Goal: Transaction & Acquisition: Obtain resource

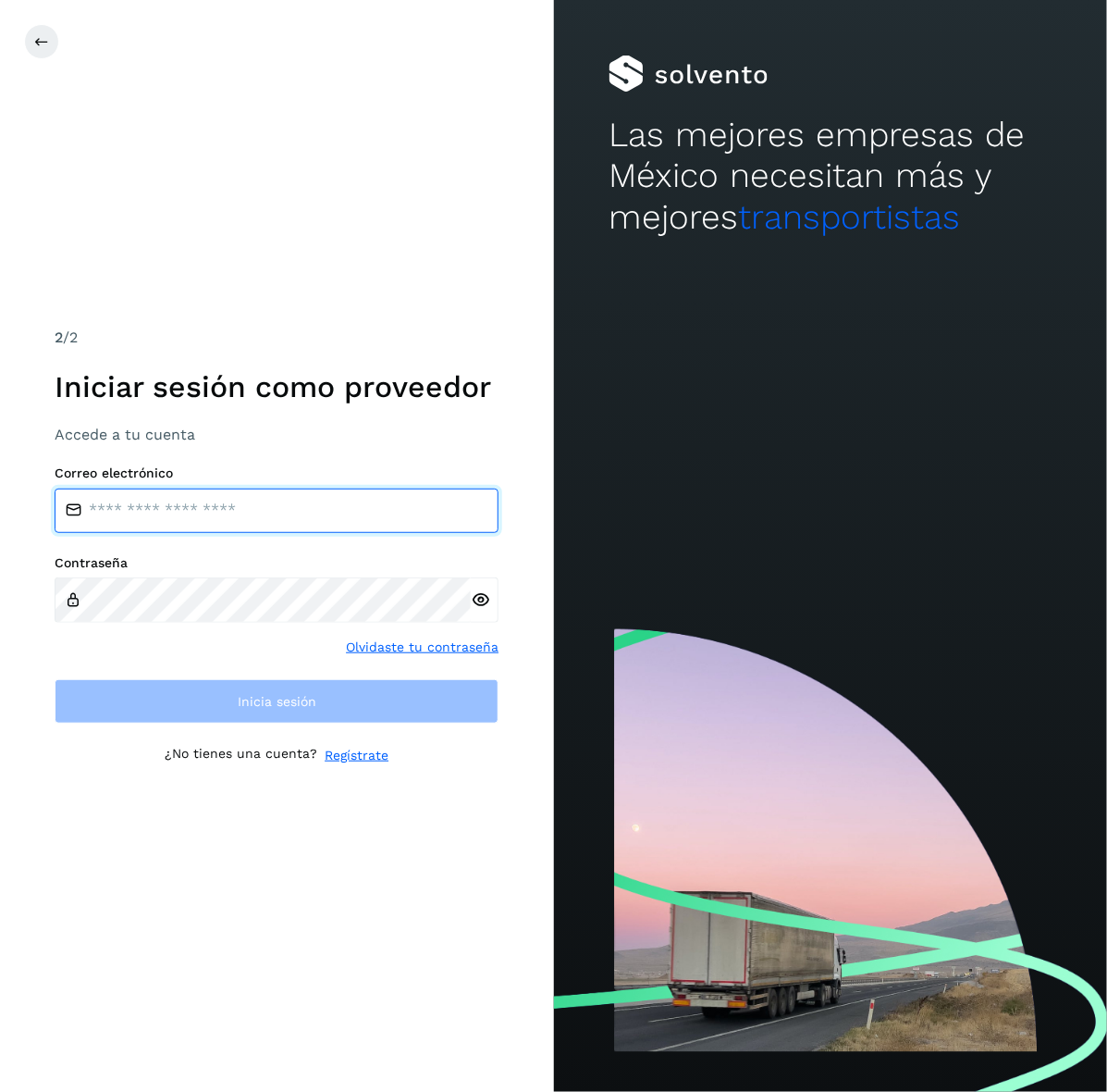
type input "**********"
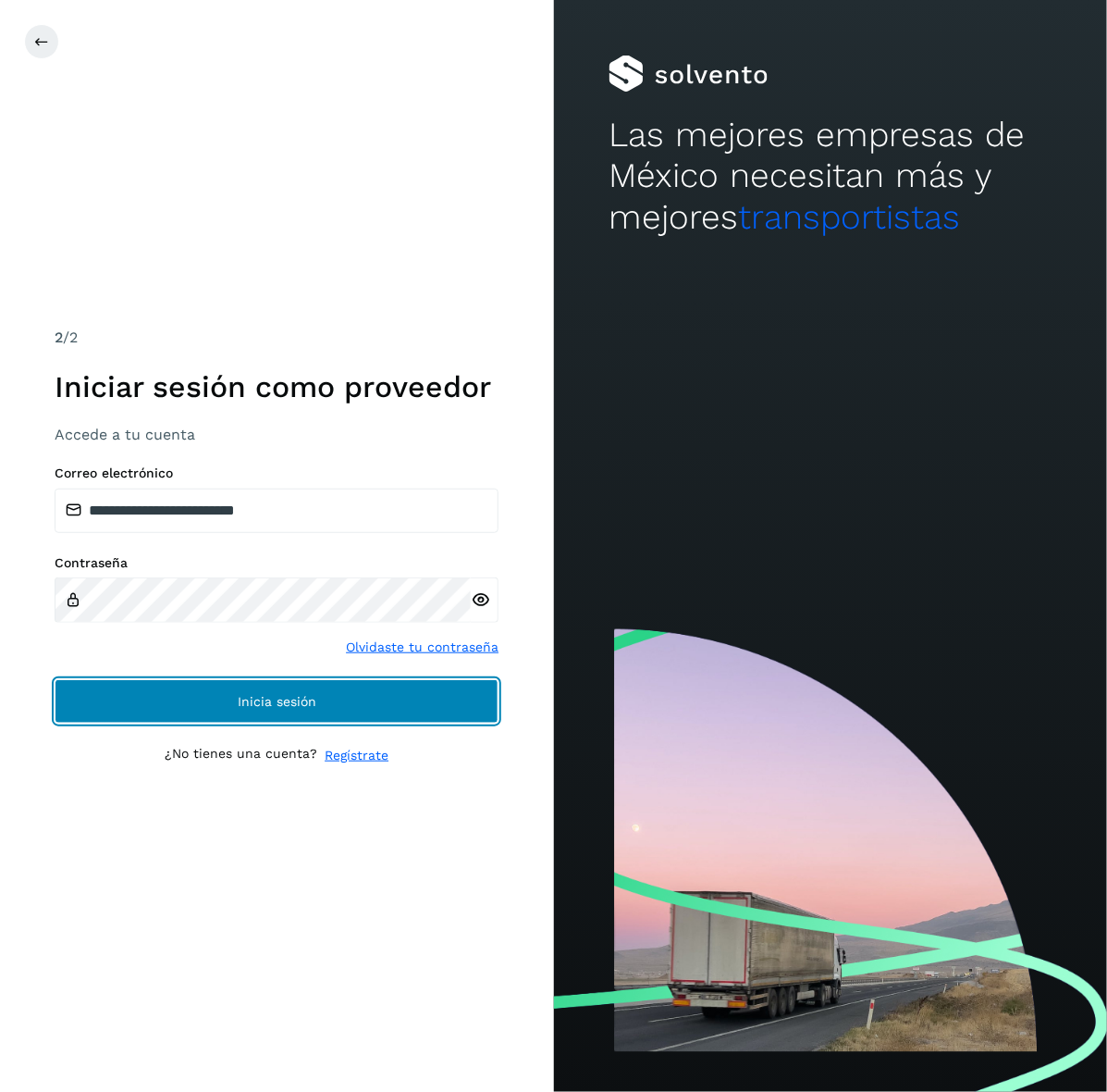
click at [102, 694] on button "Inicia sesión" at bounding box center [276, 702] width 444 height 45
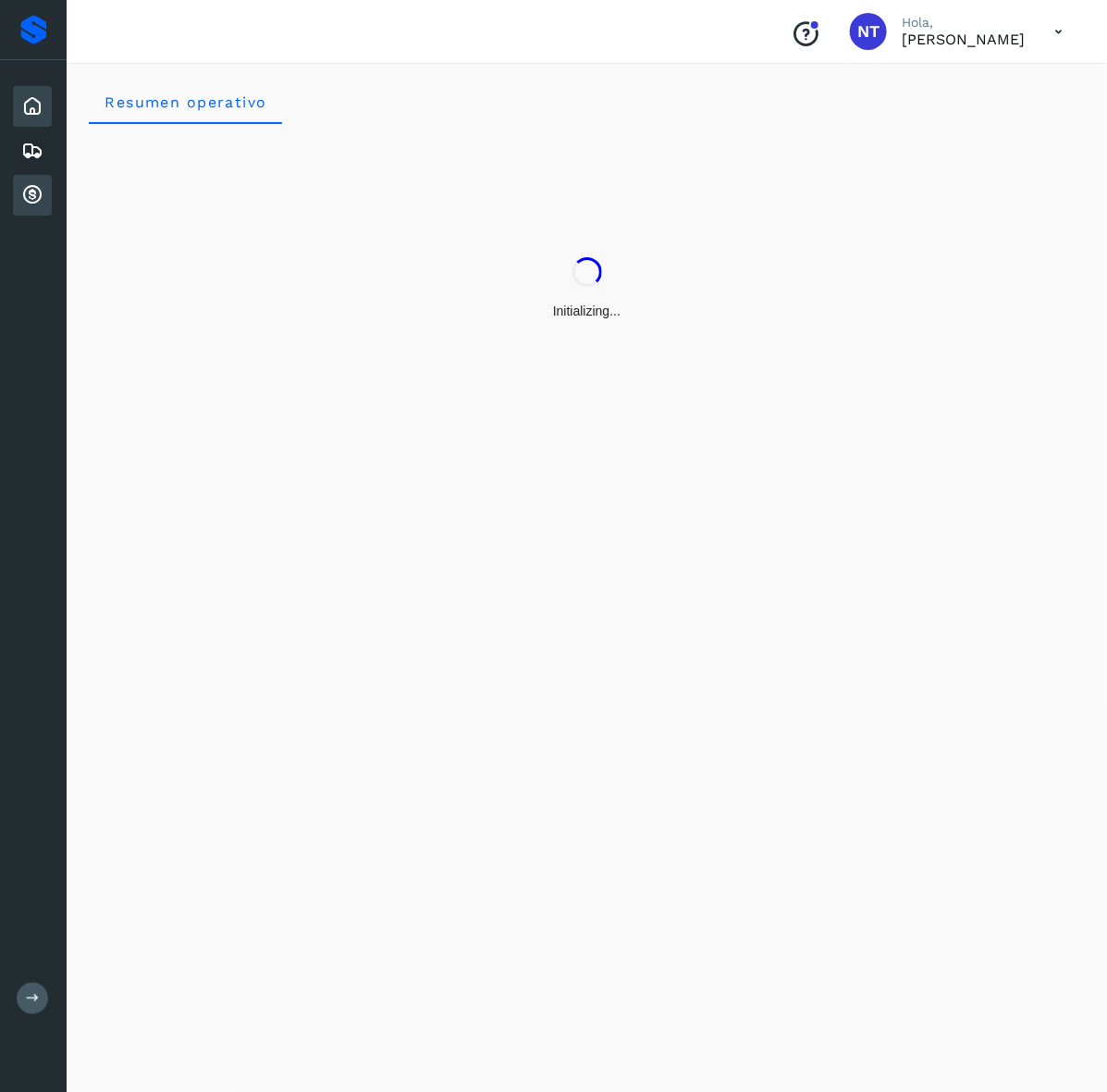
click at [37, 184] on icon at bounding box center [33, 195] width 22 height 22
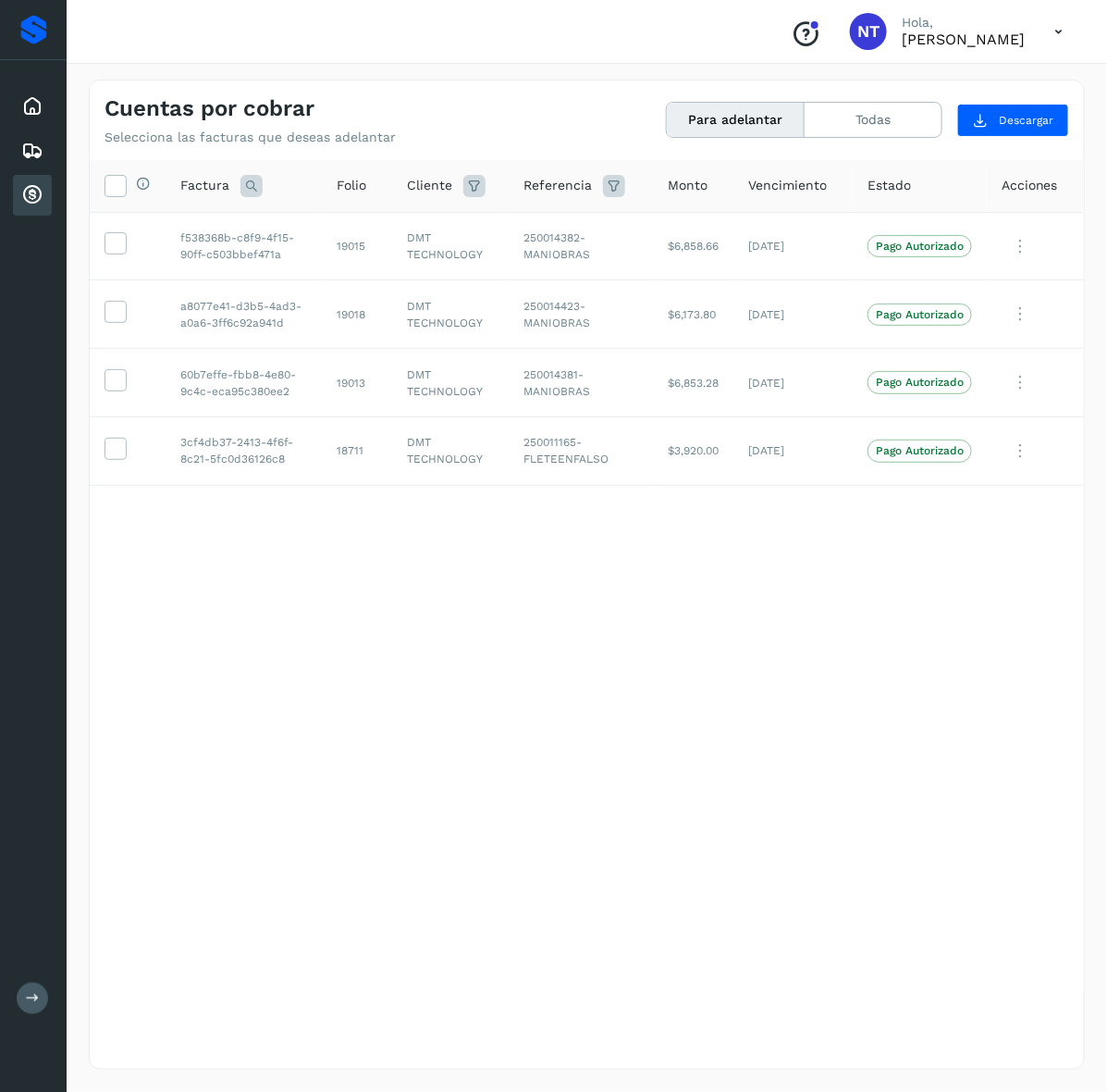
click at [708, 648] on div "Selecciona todas las facturas disponibles para adelanto Factura Folio Cliente R…" at bounding box center [587, 575] width 995 height 832
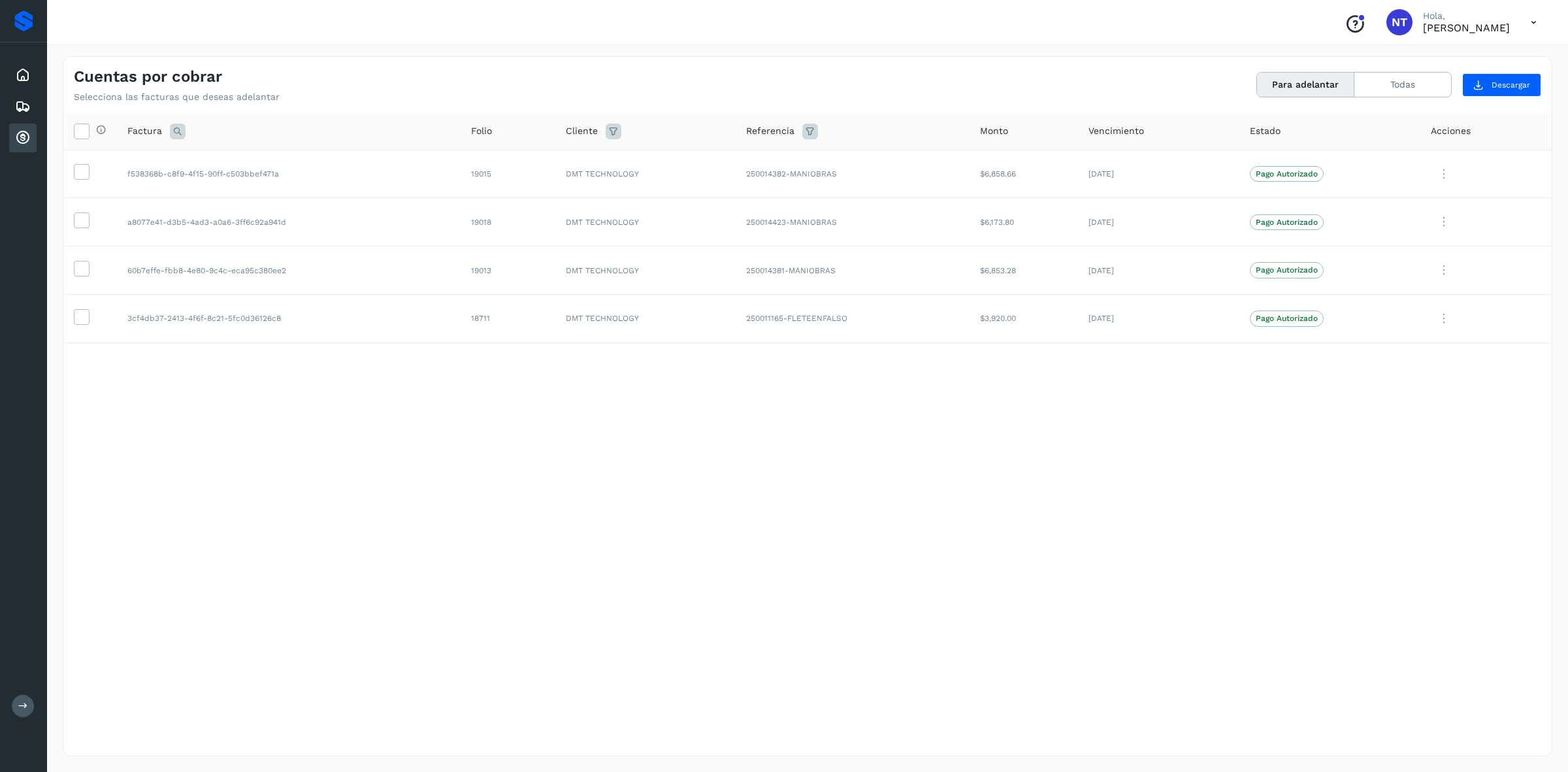
click at [781, 24] on icon at bounding box center [1534, 22] width 27 height 27
click at [781, 63] on div "Cerrar sesión" at bounding box center [1469, 59] width 156 height 25
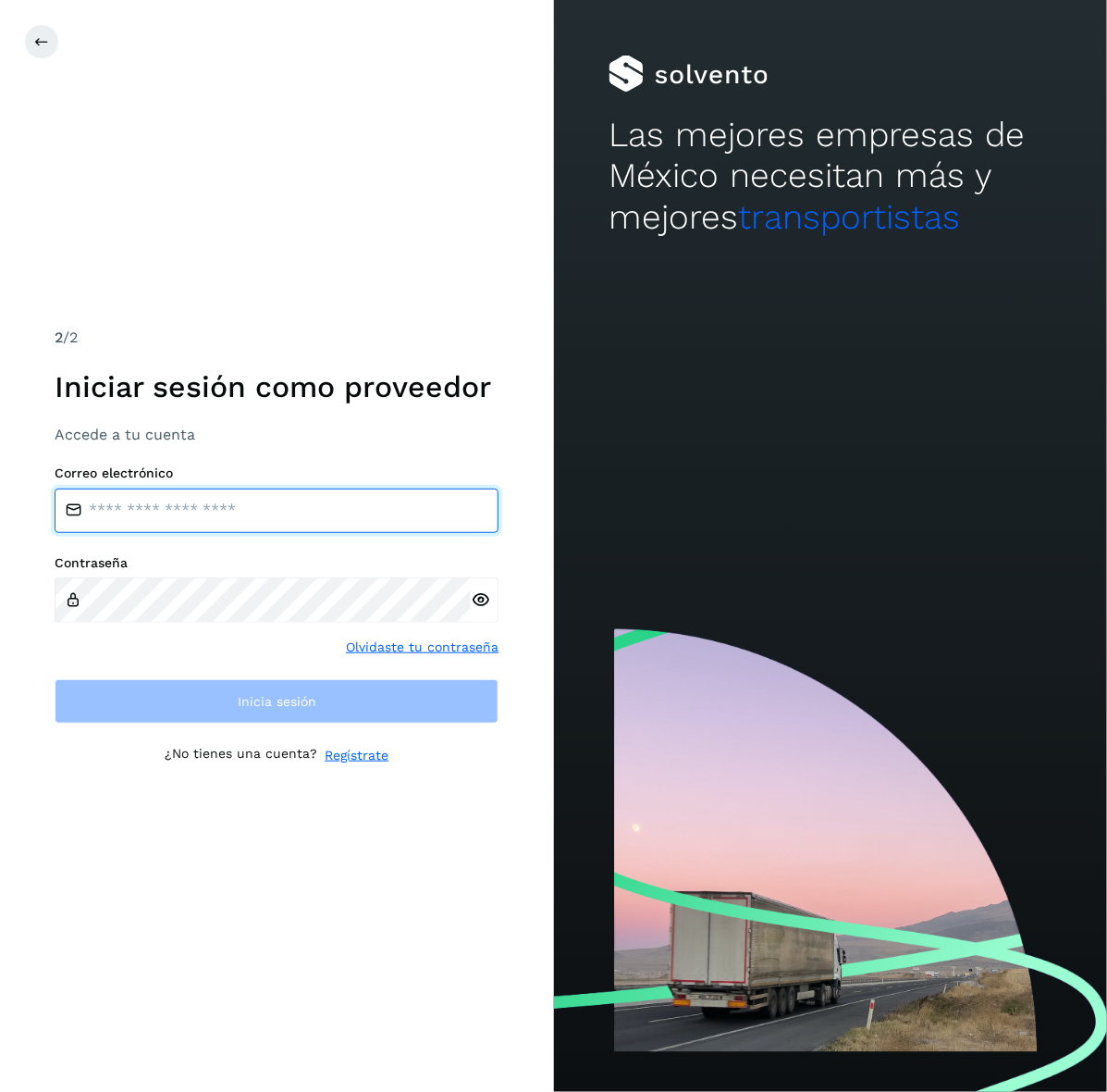
type input "**********"
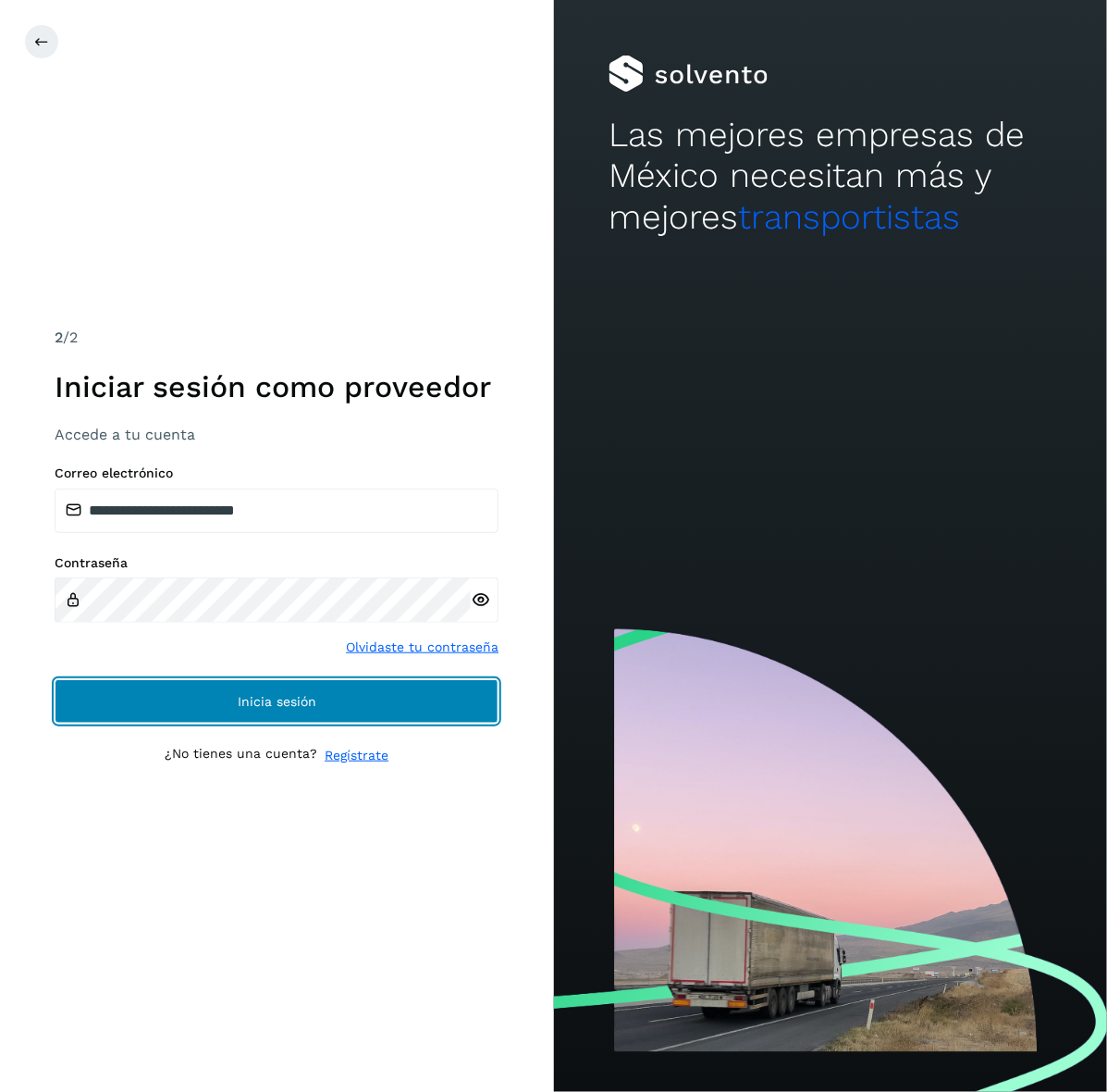
click at [135, 686] on button "Inicia sesión" at bounding box center [276, 702] width 444 height 45
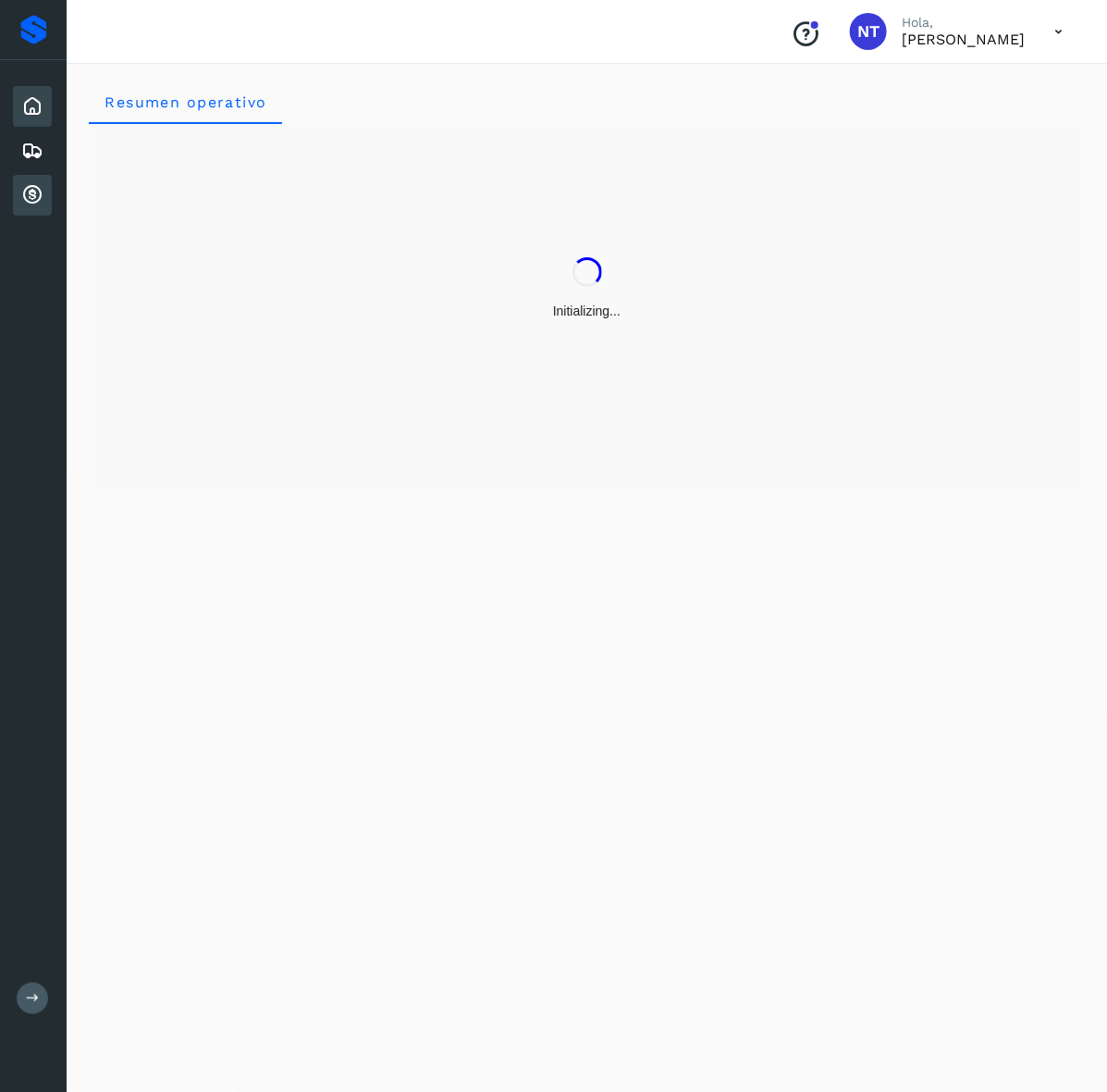
click at [26, 185] on icon at bounding box center [33, 195] width 22 height 22
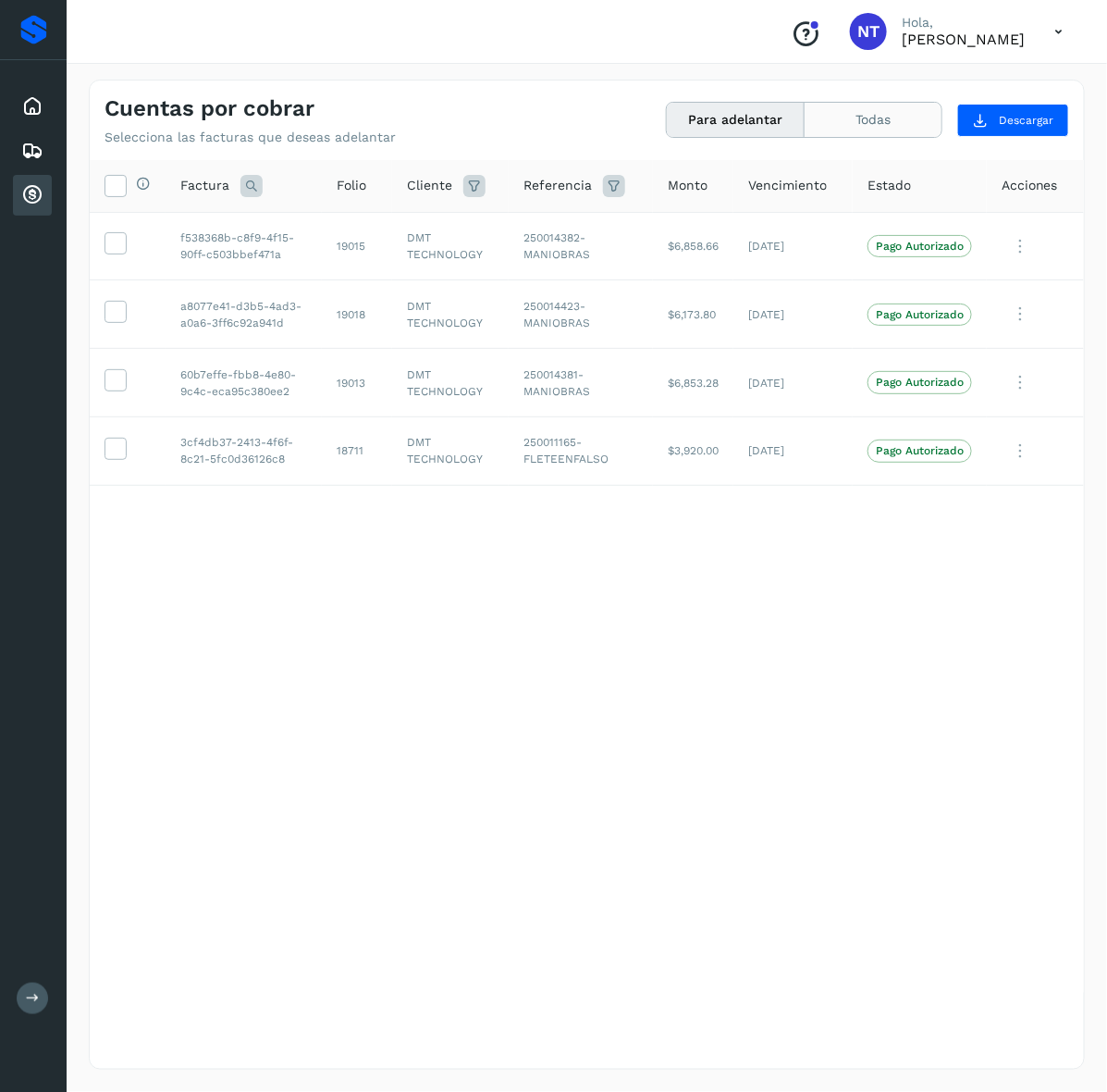
click at [930, 112] on button "Todas" at bounding box center [873, 120] width 137 height 35
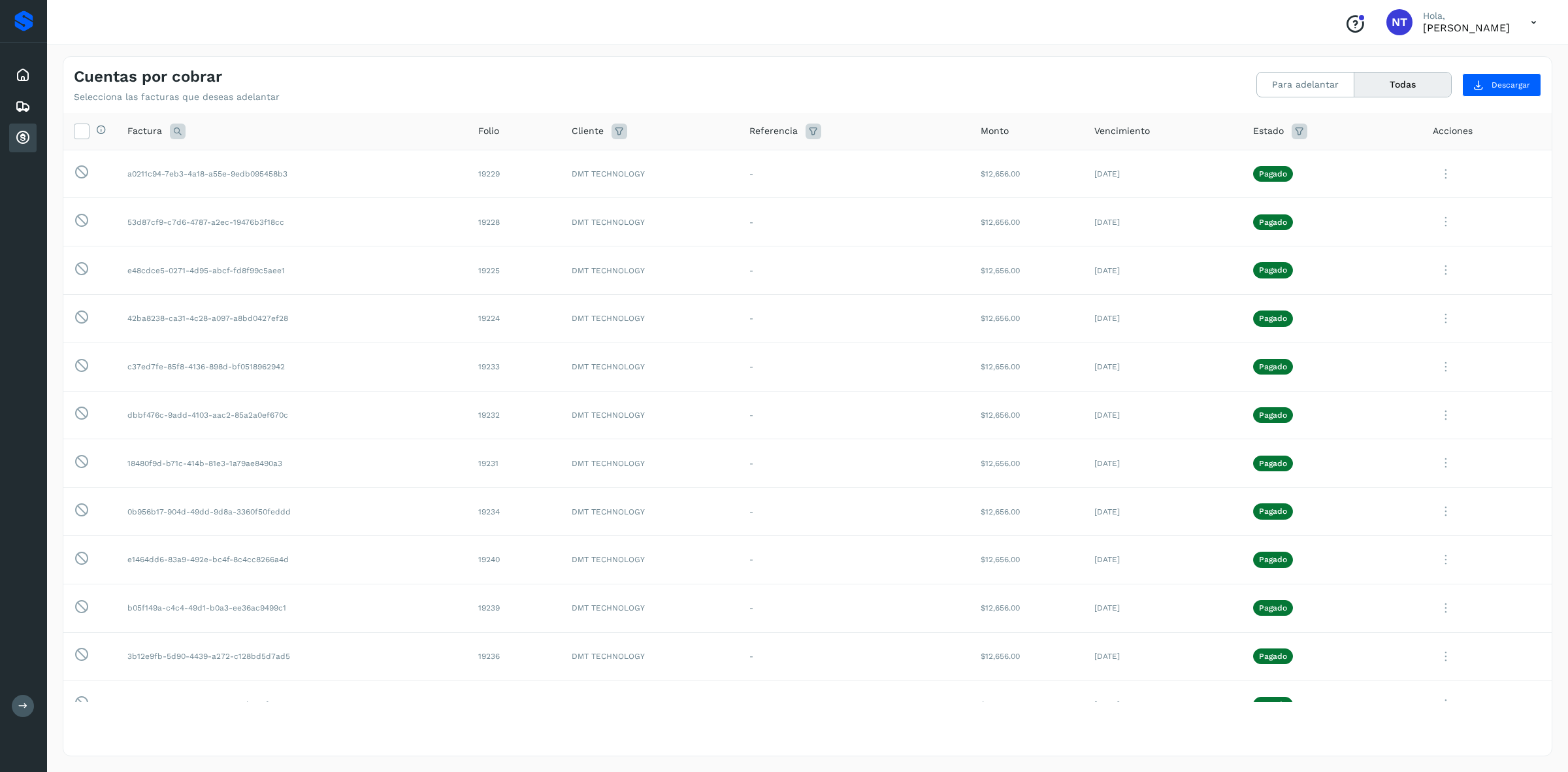
click at [173, 124] on icon at bounding box center [177, 131] width 16 height 16
click at [173, 122] on th "Factura Cancelar Buscar" at bounding box center [292, 131] width 351 height 37
click at [781, 131] on icon at bounding box center [813, 131] width 16 height 16
click at [621, 129] on icon at bounding box center [619, 131] width 16 height 16
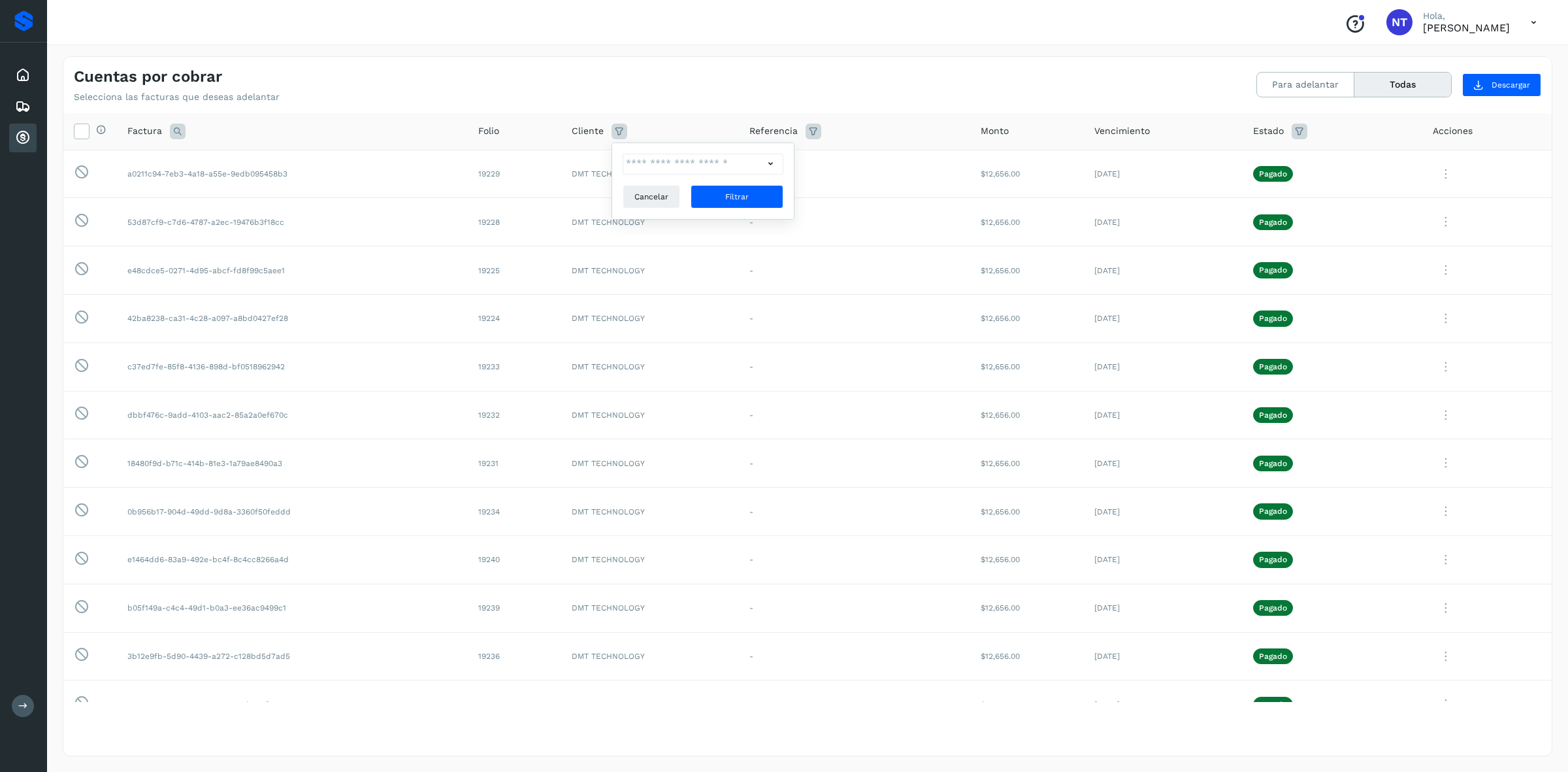
click at [621, 129] on icon at bounding box center [619, 131] width 16 height 16
click at [639, 162] on input "text" at bounding box center [693, 164] width 141 height 21
click at [648, 183] on div "DMT TECHNOLOGY" at bounding box center [712, 188] width 129 height 15
type input "**********"
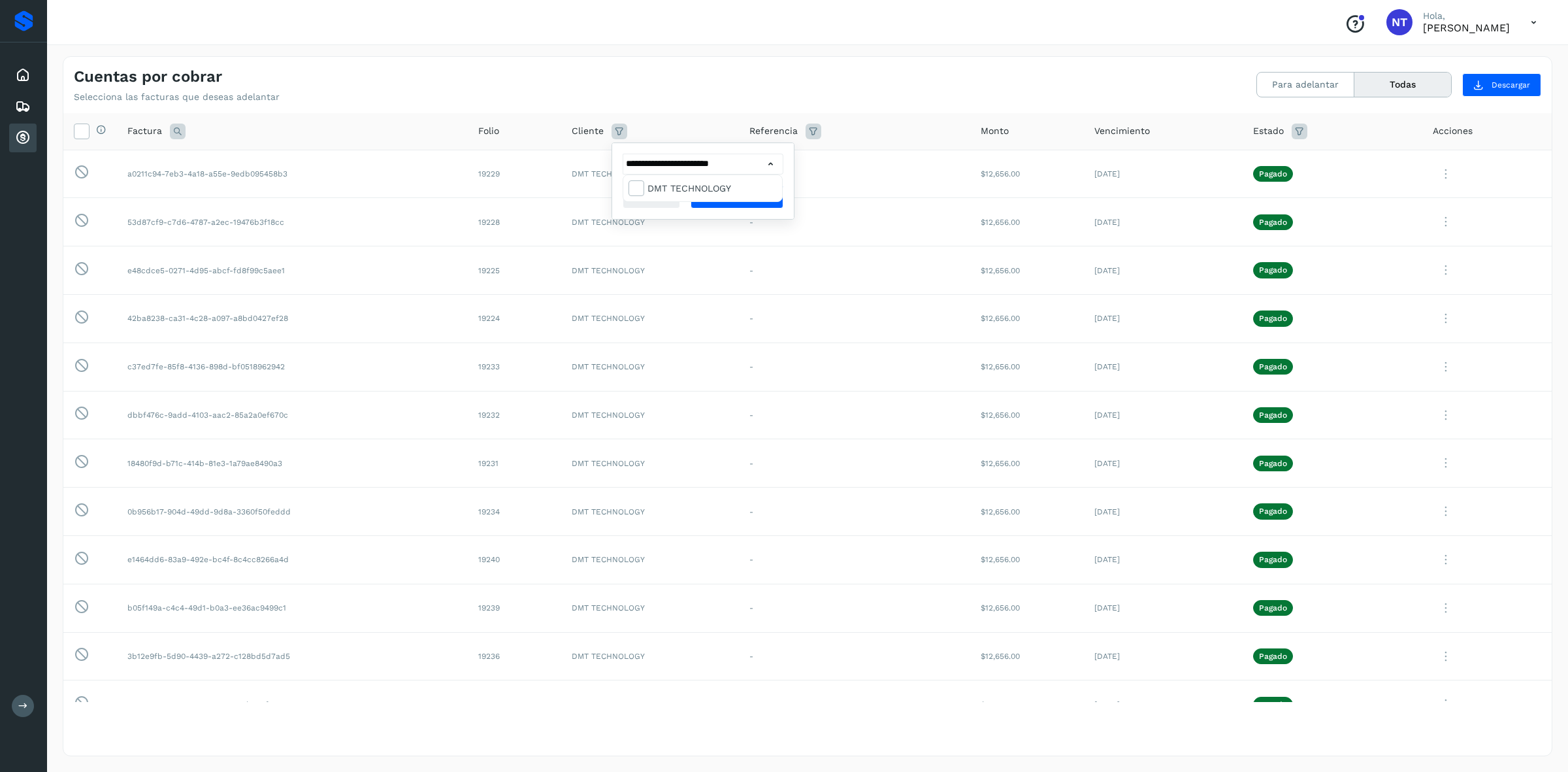
click at [739, 207] on div at bounding box center [784, 386] width 1568 height 772
click at [738, 205] on button "Filtrar" at bounding box center [737, 197] width 93 height 24
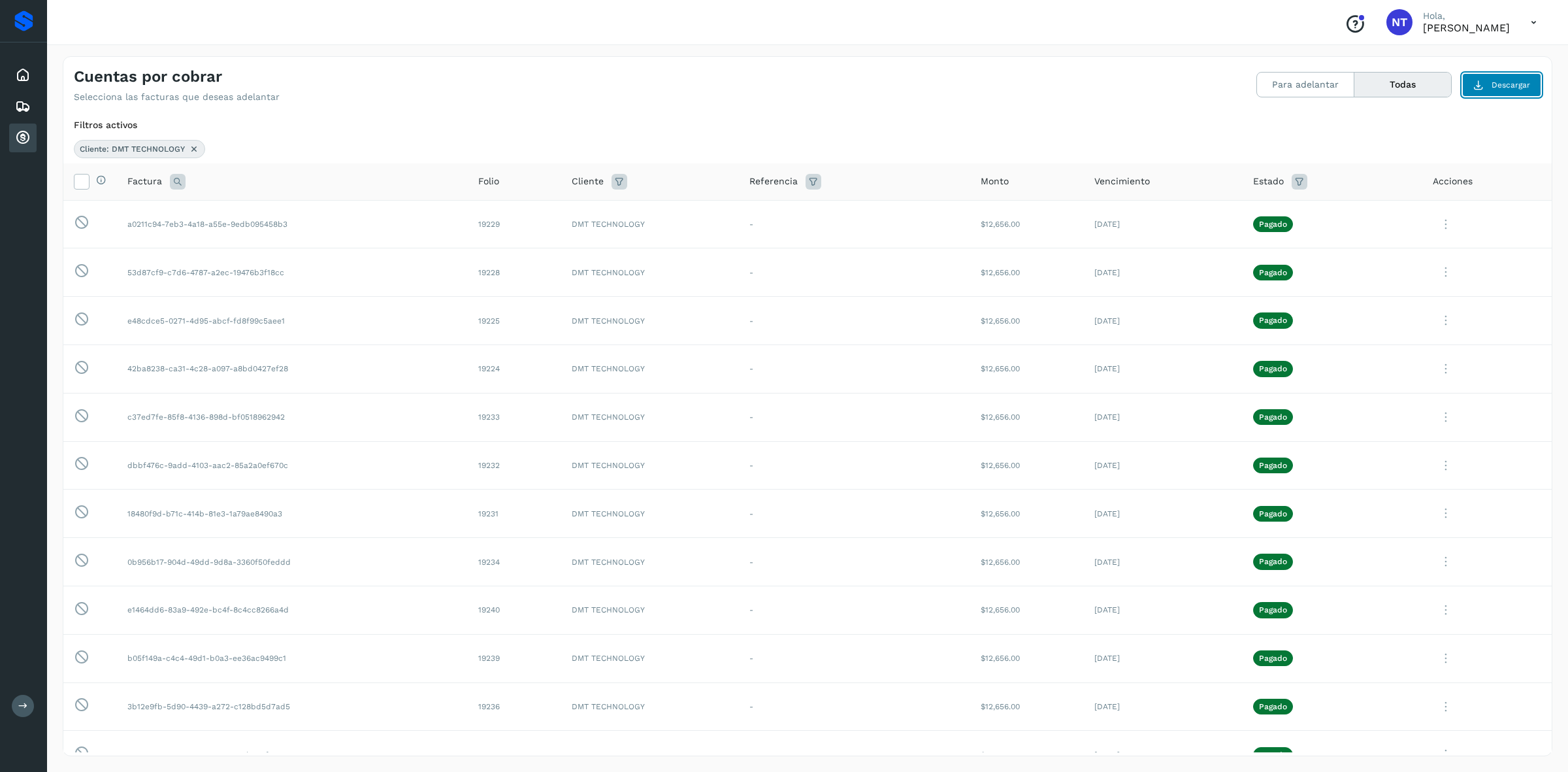
click at [781, 92] on button "Descargar" at bounding box center [1501, 85] width 79 height 24
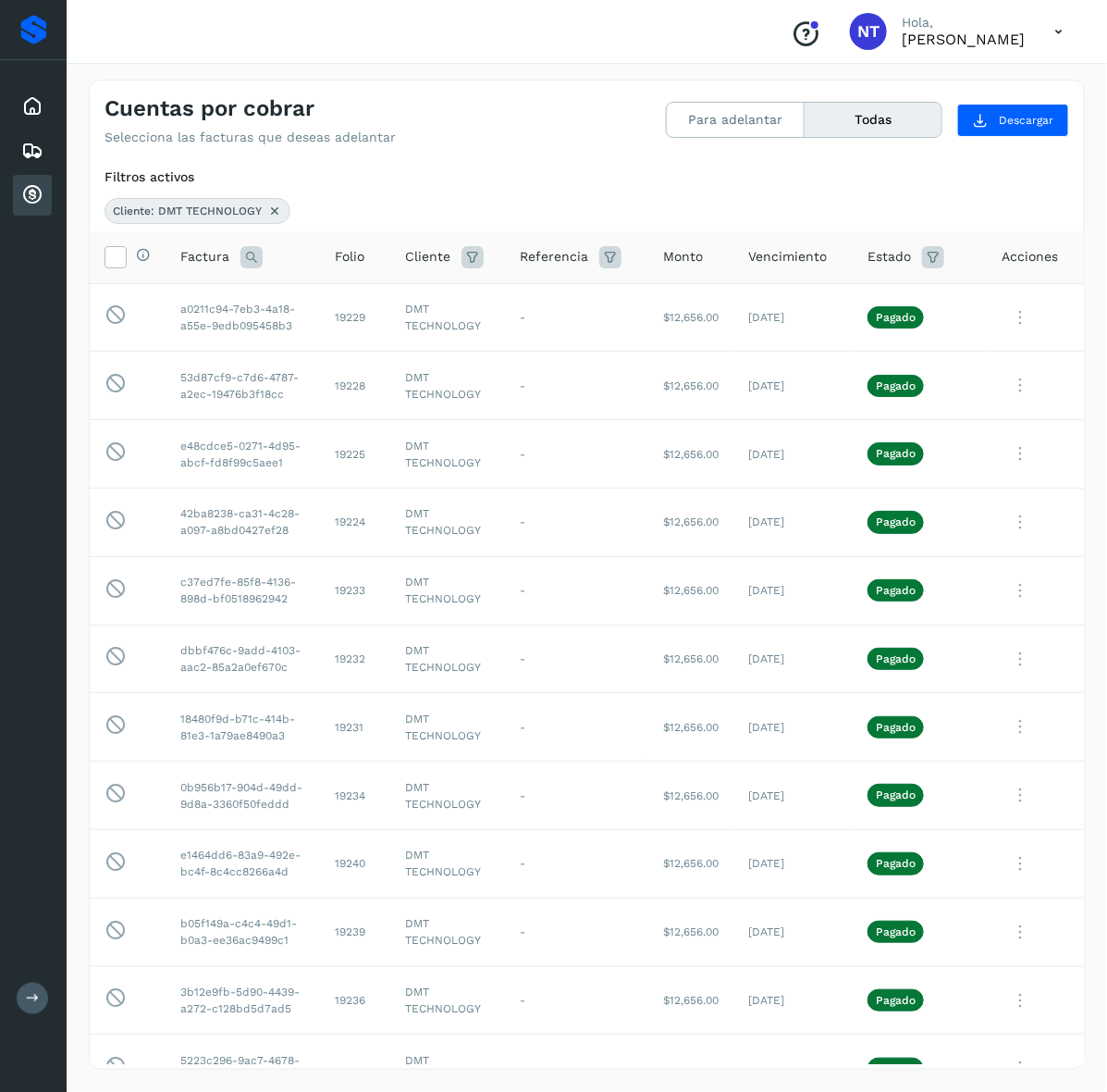
click at [1043, 25] on icon at bounding box center [1058, 32] width 38 height 38
click at [955, 76] on div "Cerrar sesión" at bounding box center [967, 83] width 220 height 35
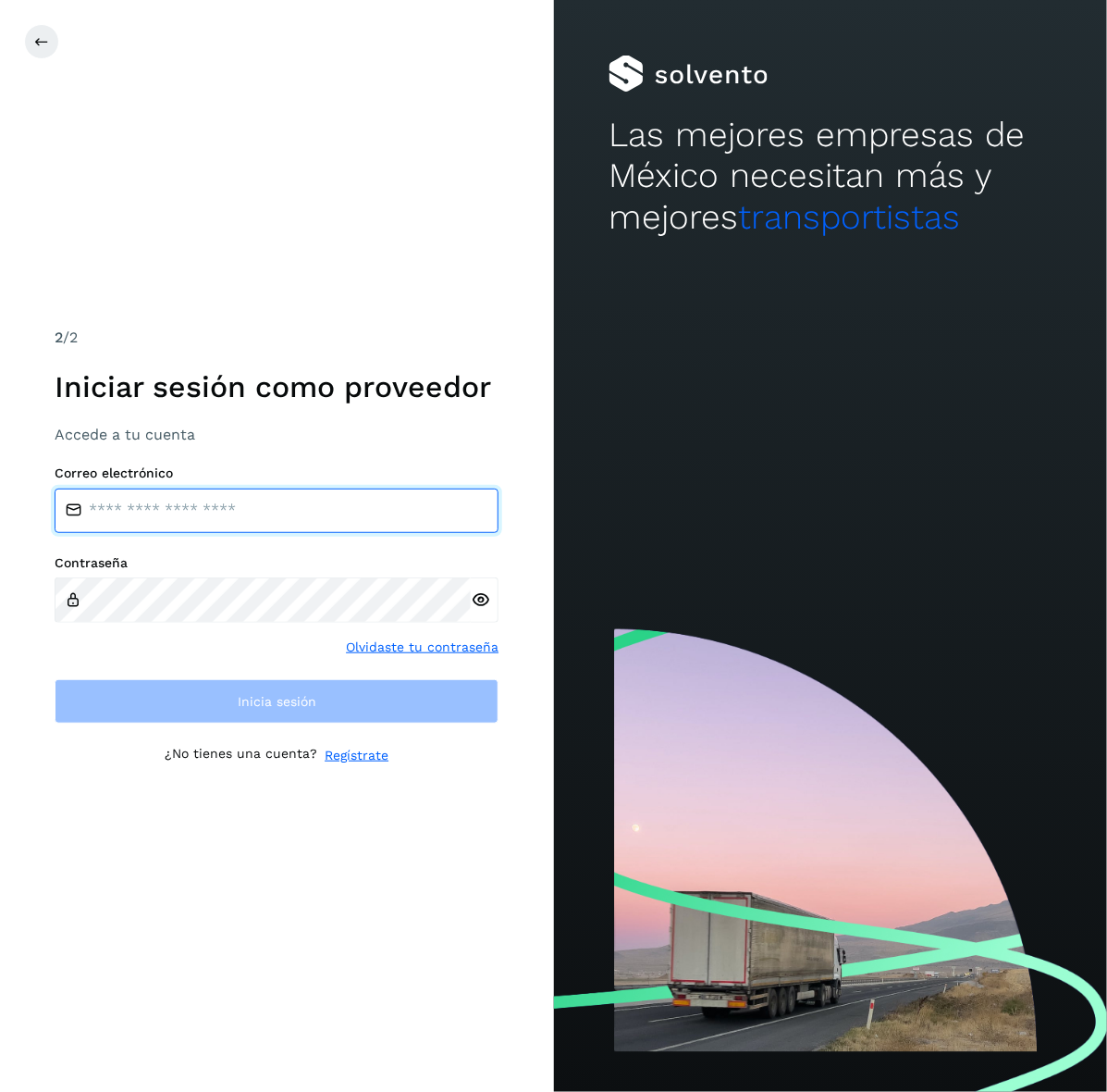
type input "**********"
